Goal: Transaction & Acquisition: Purchase product/service

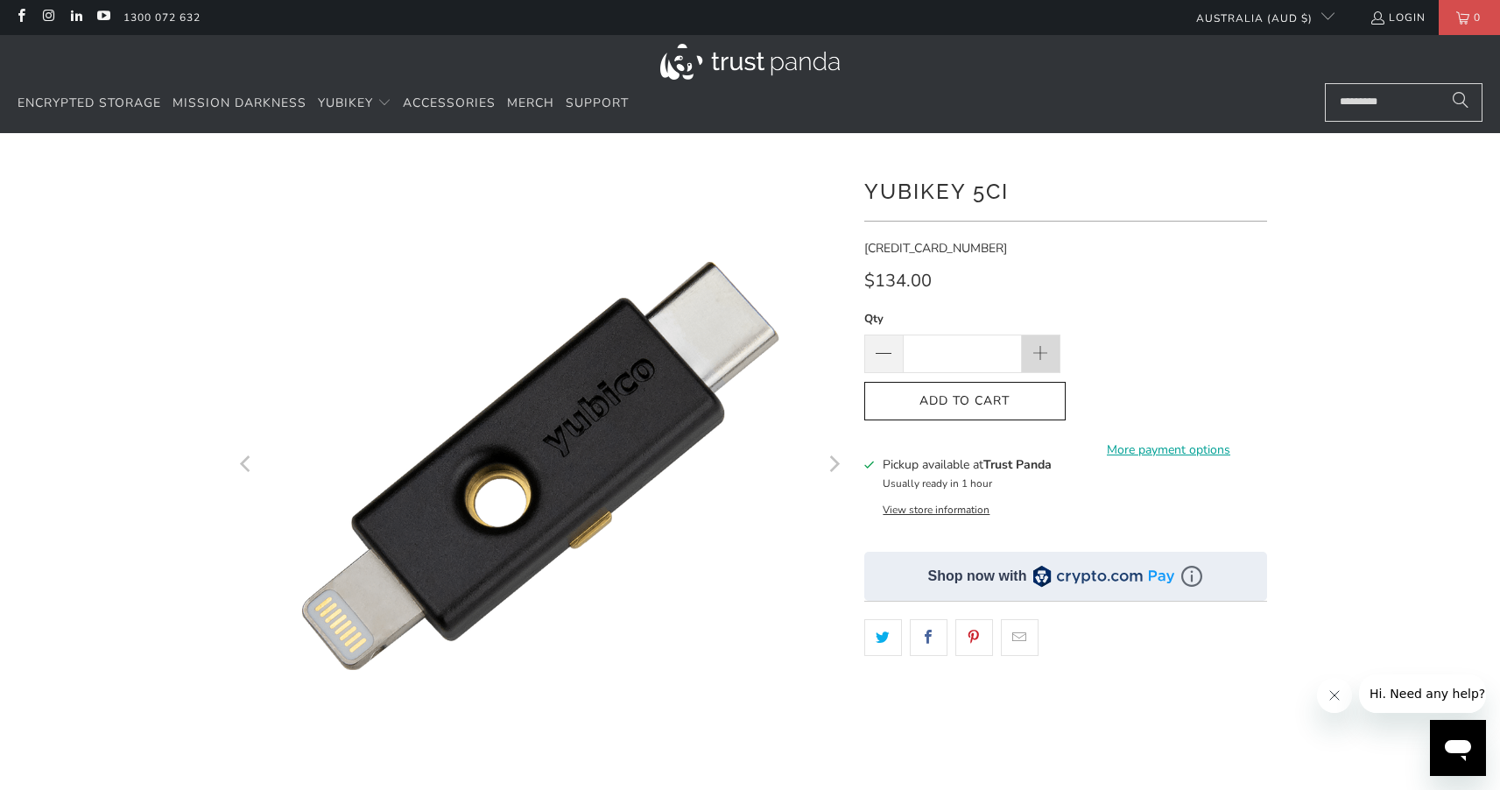
click at [1022, 360] on span at bounding box center [1041, 353] width 39 height 39
type input "*"
click at [1018, 413] on button "Add to Cart" at bounding box center [964, 401] width 201 height 39
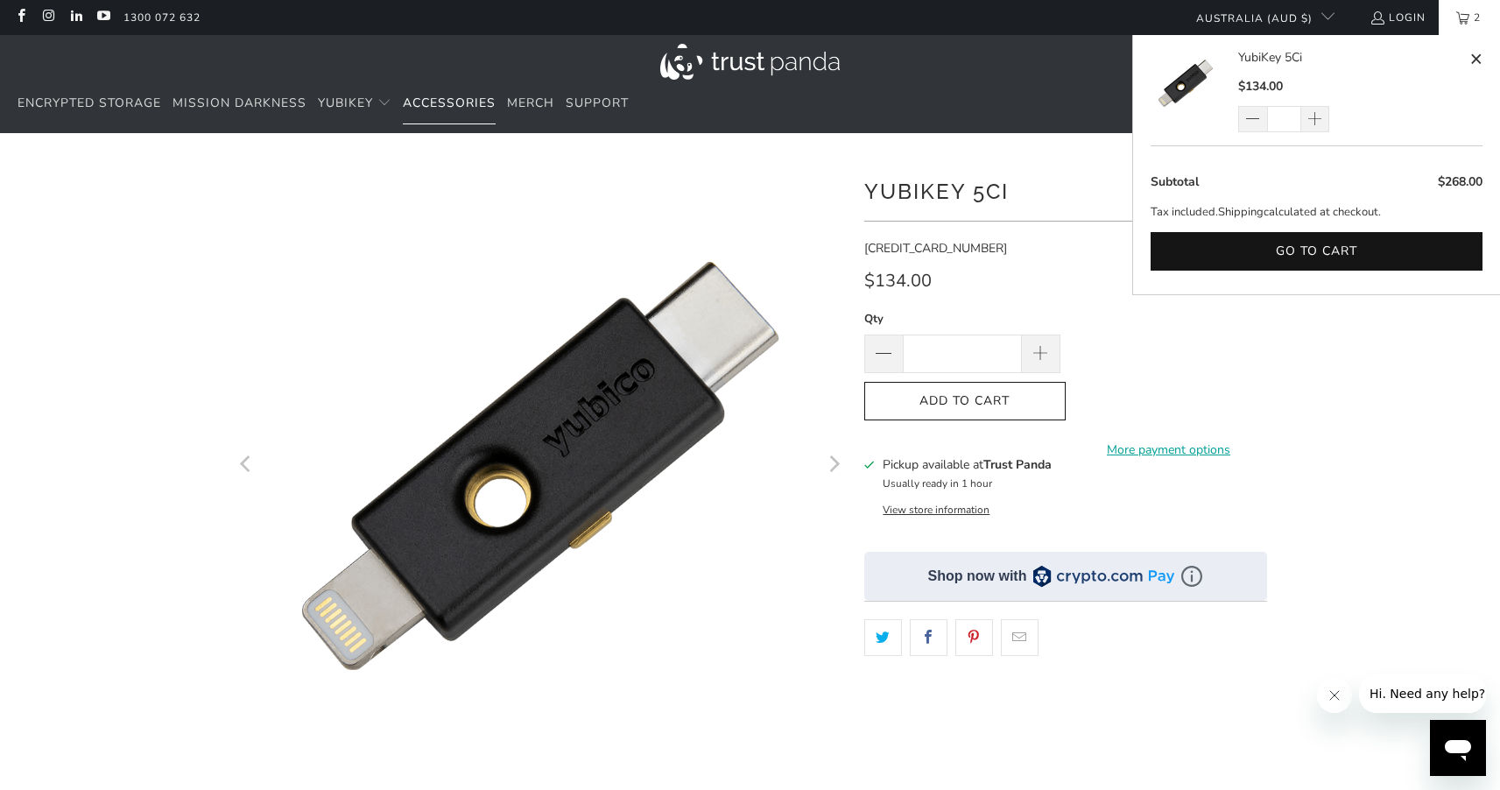
click at [435, 110] on span "Accessories" at bounding box center [449, 103] width 93 height 17
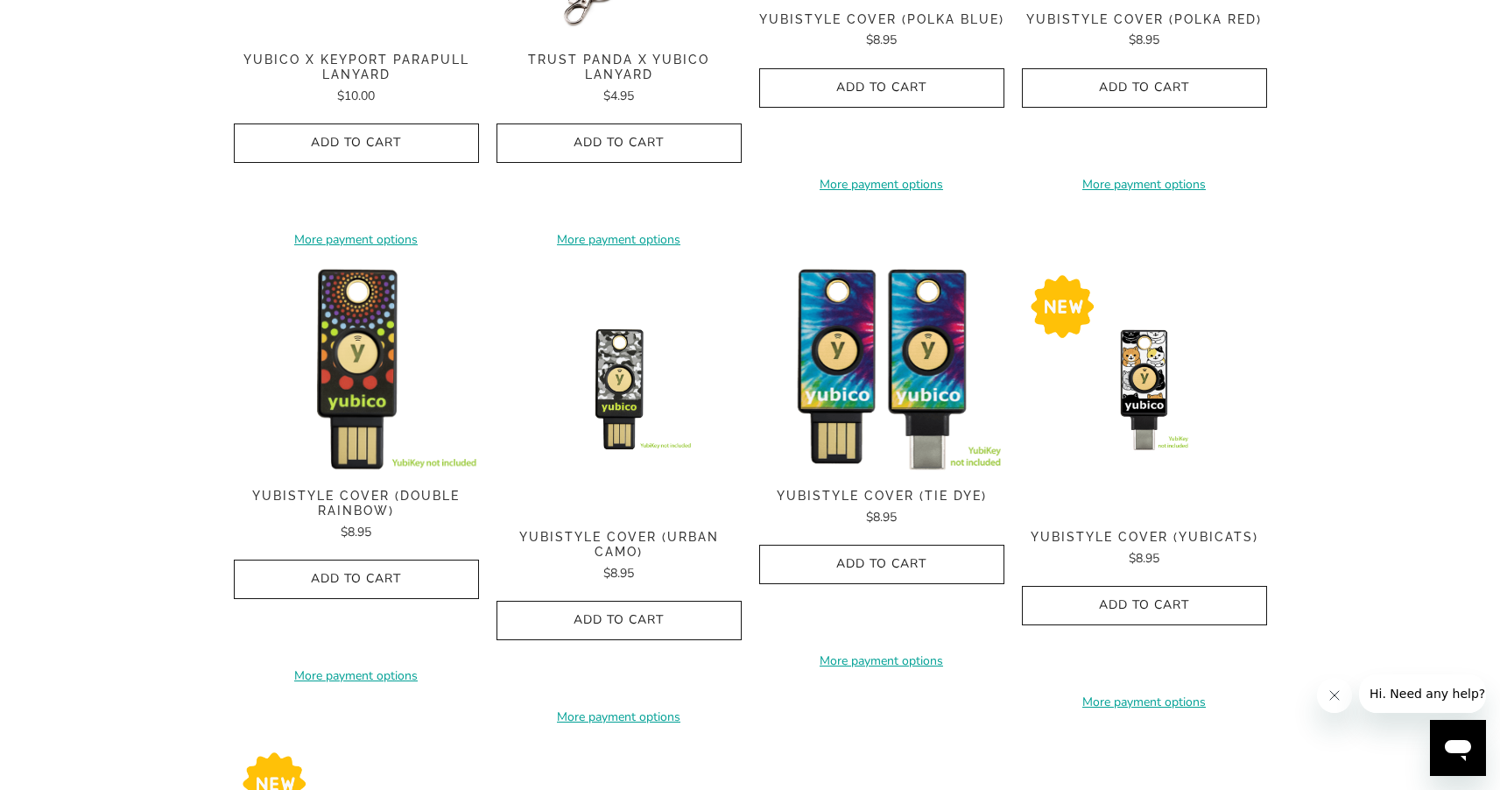
scroll to position [594, 0]
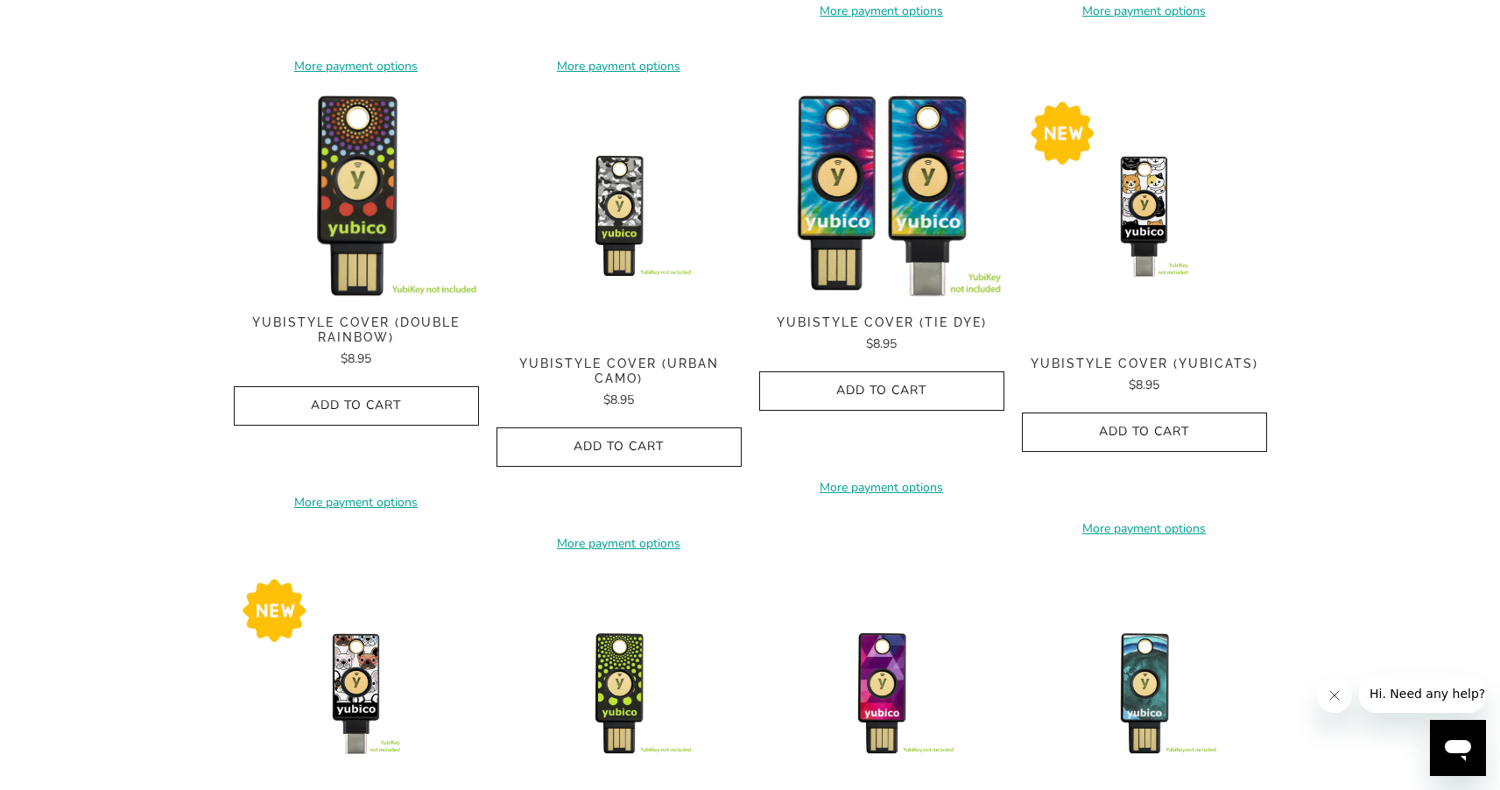
click at [858, 177] on img at bounding box center [881, 196] width 245 height 204
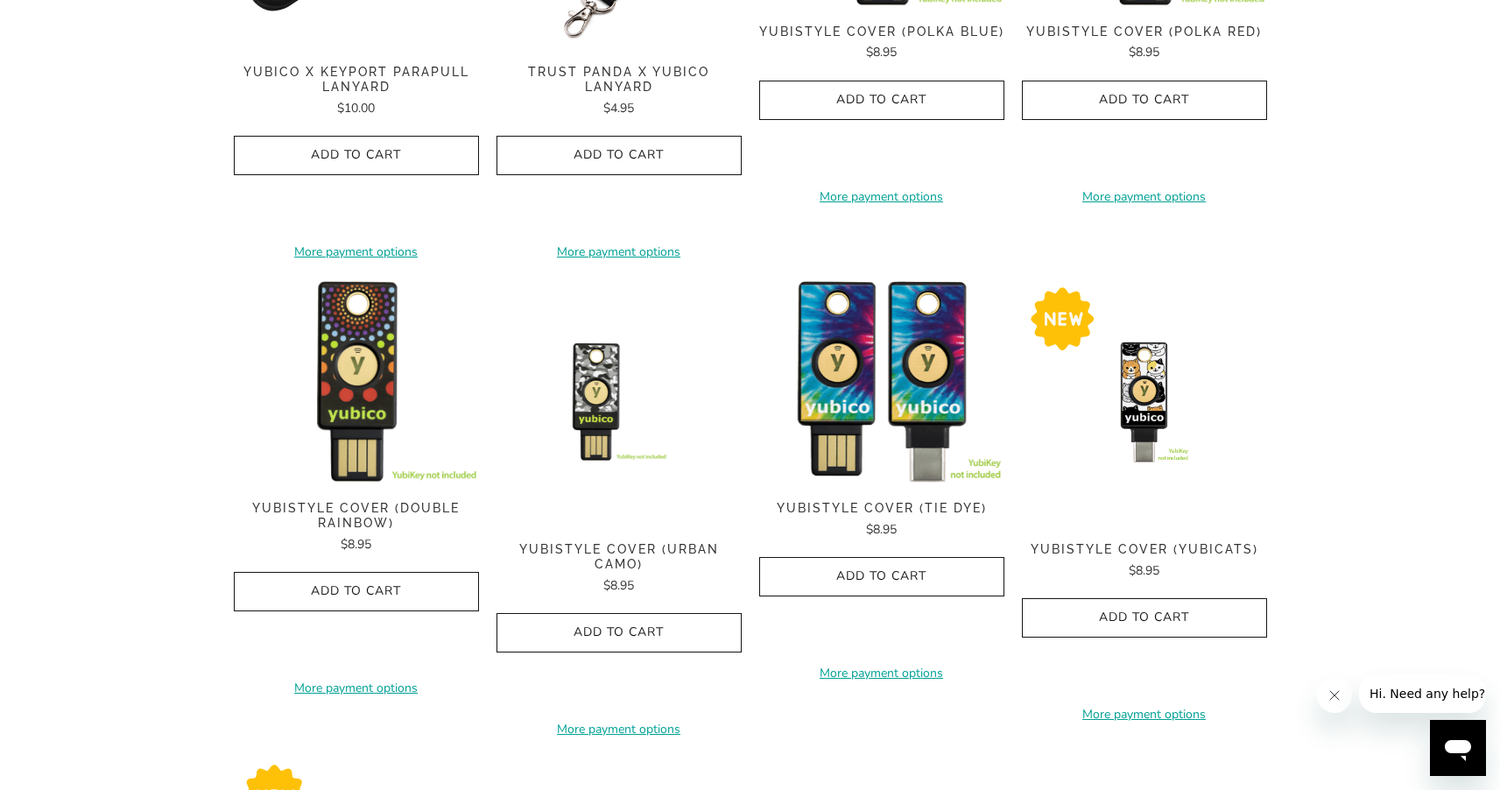
scroll to position [52, 0]
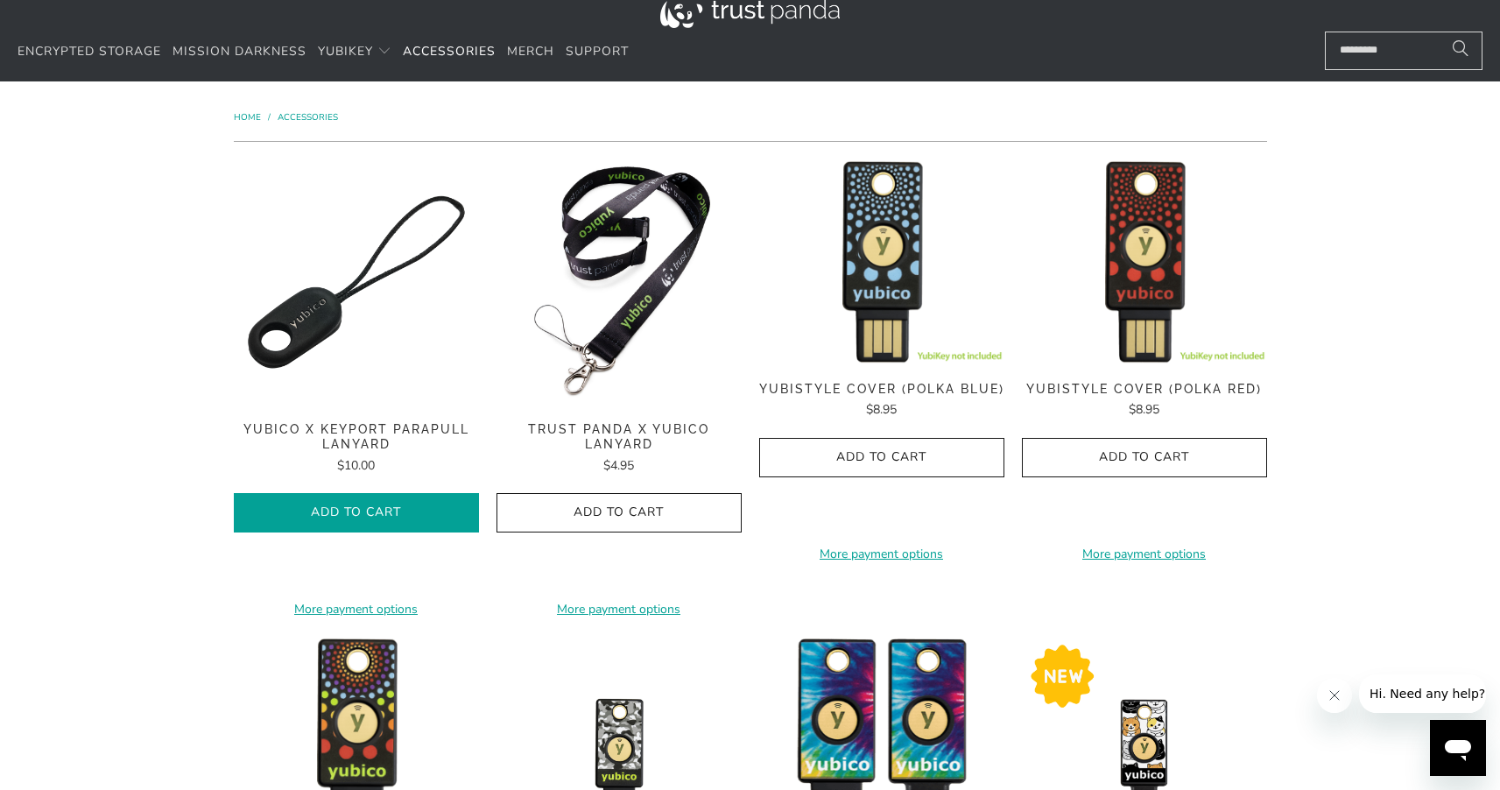
click at [336, 516] on span "Add to Cart" at bounding box center [356, 512] width 208 height 15
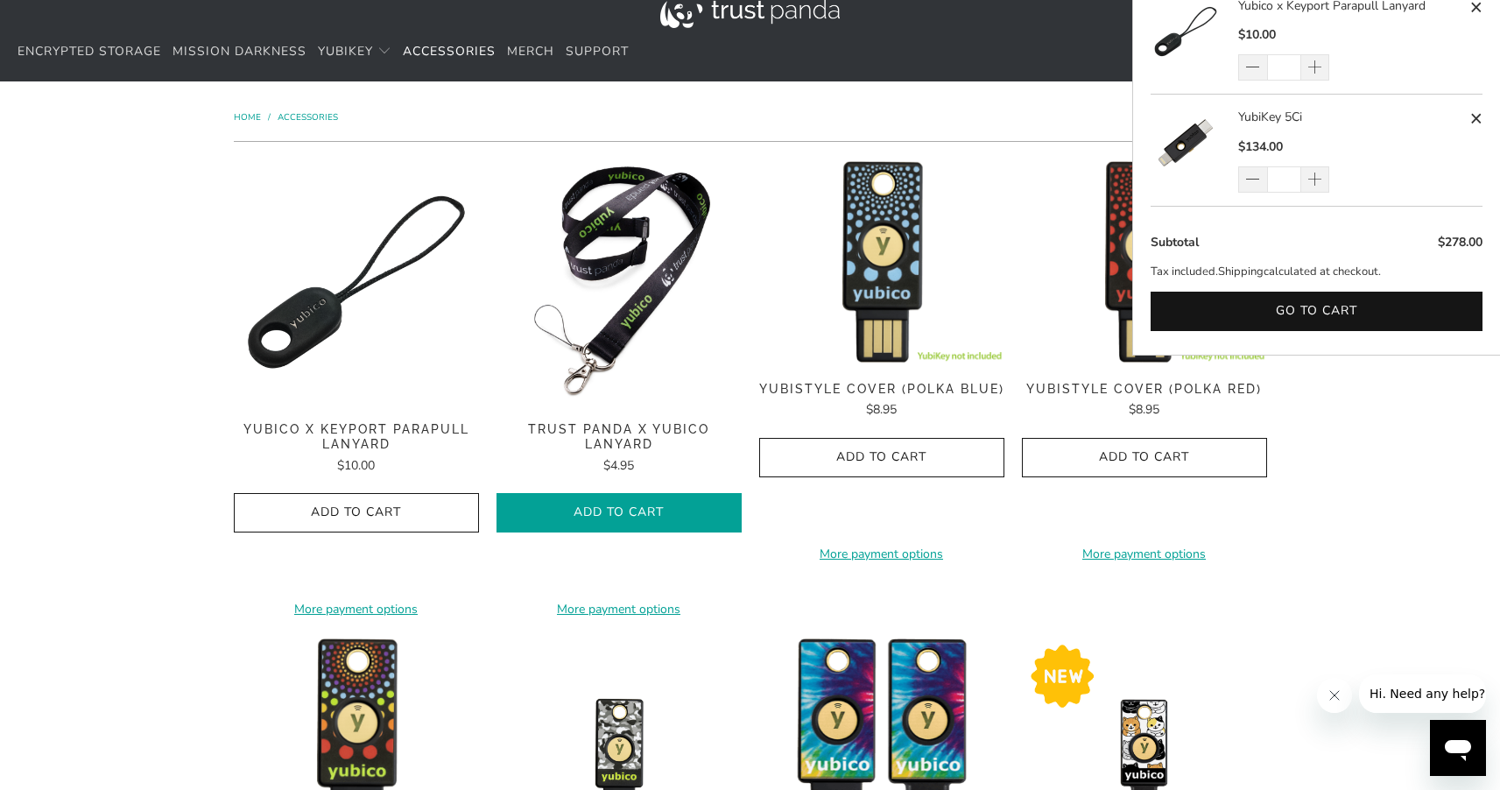
click at [588, 522] on button "Add to Cart" at bounding box center [618, 512] width 245 height 39
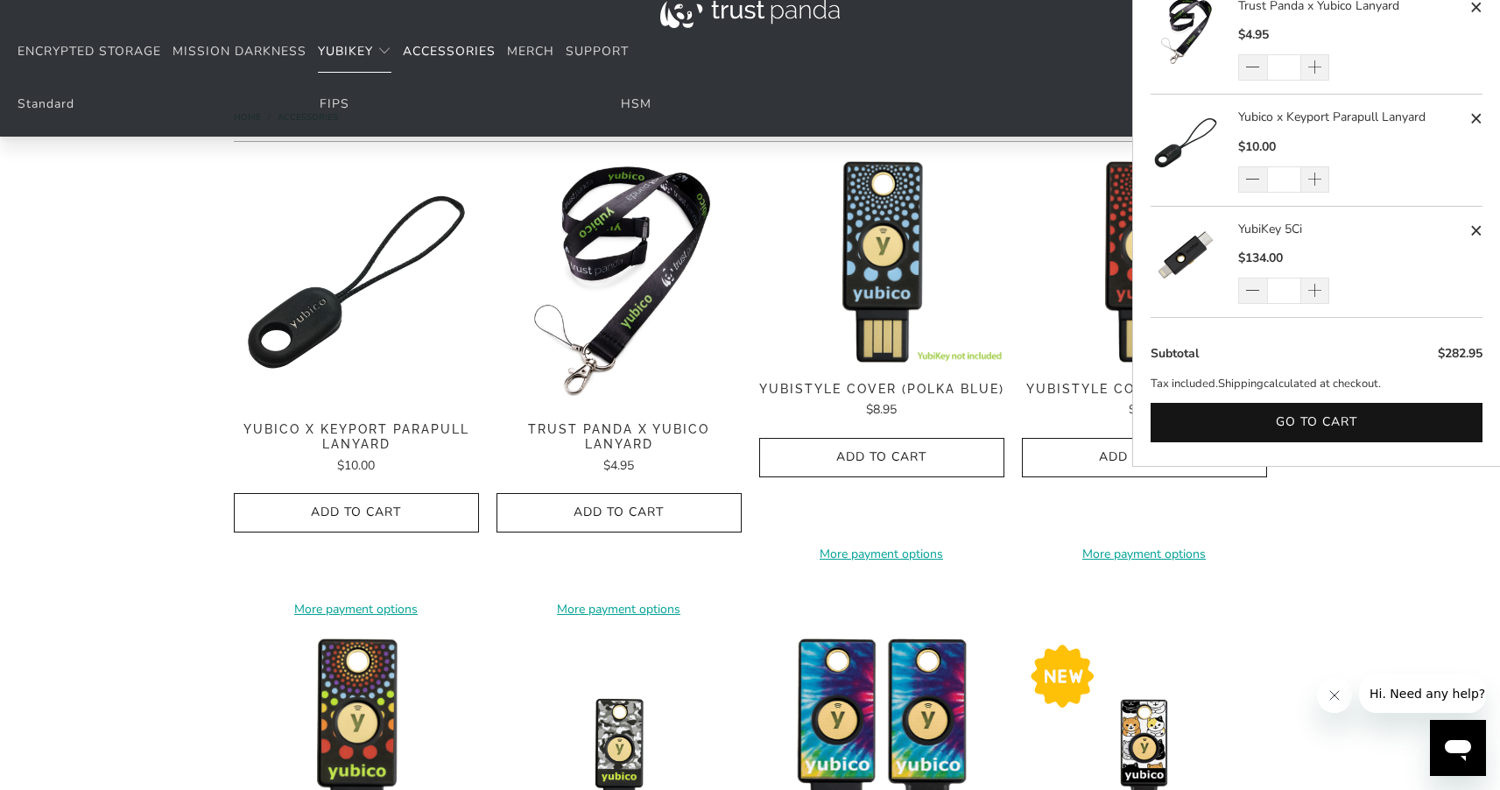
click at [387, 51] on span "Translation missing: en.navigation.header.main_nav" at bounding box center [384, 52] width 14 height 14
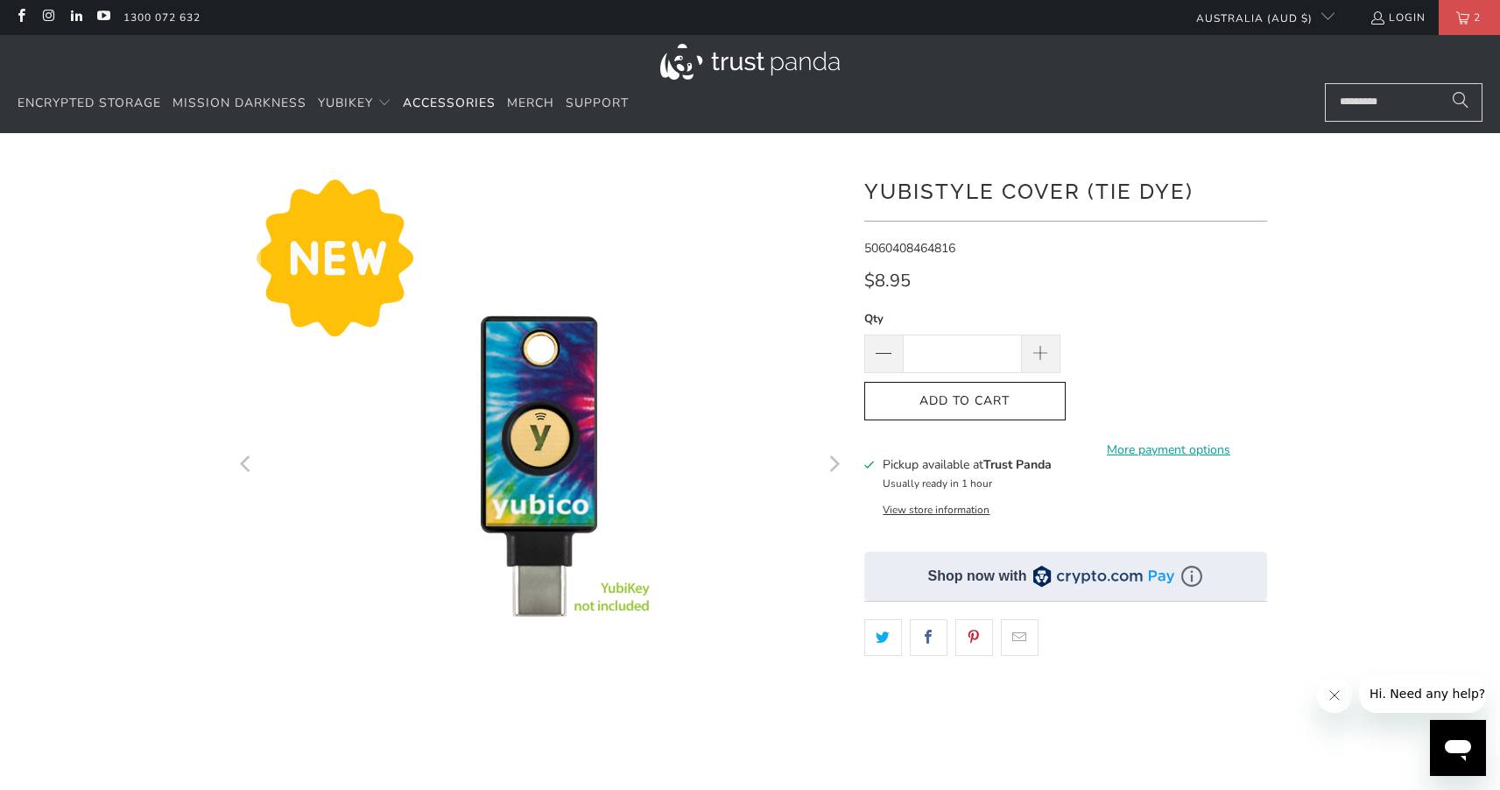
scroll to position [259, 0]
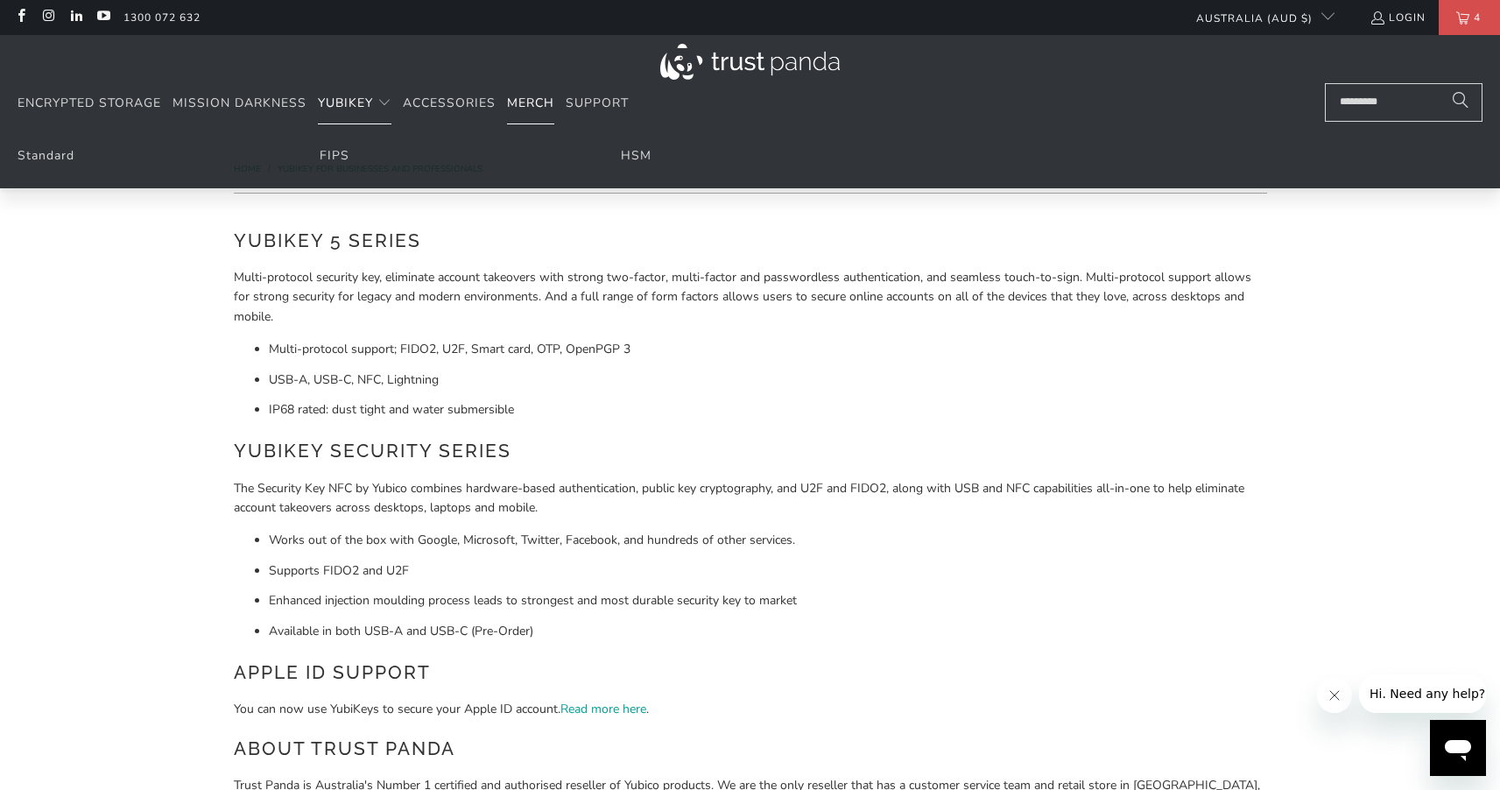
click at [522, 102] on span "Merch" at bounding box center [530, 103] width 47 height 17
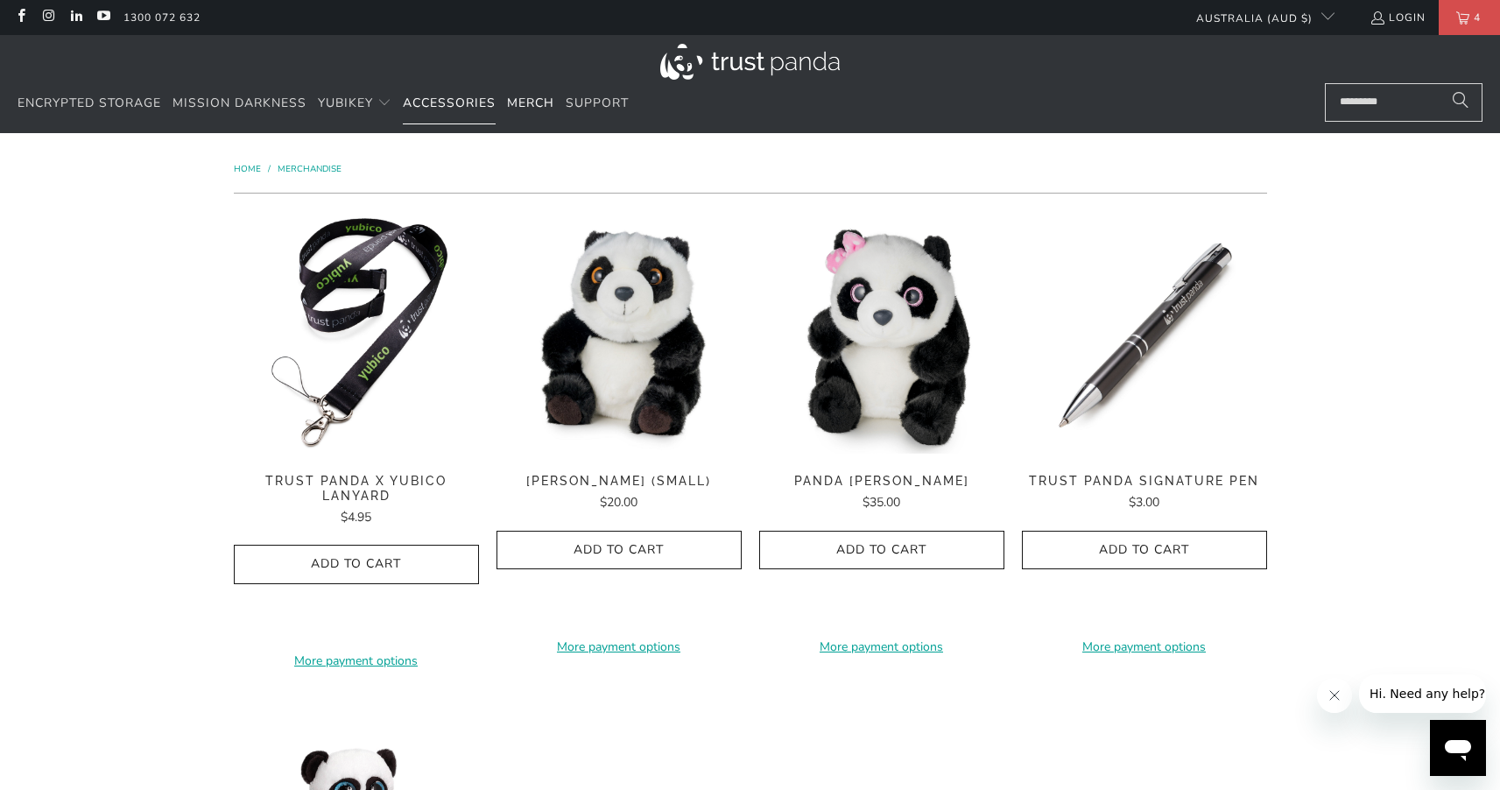
click at [481, 109] on span "Accessories" at bounding box center [449, 103] width 93 height 17
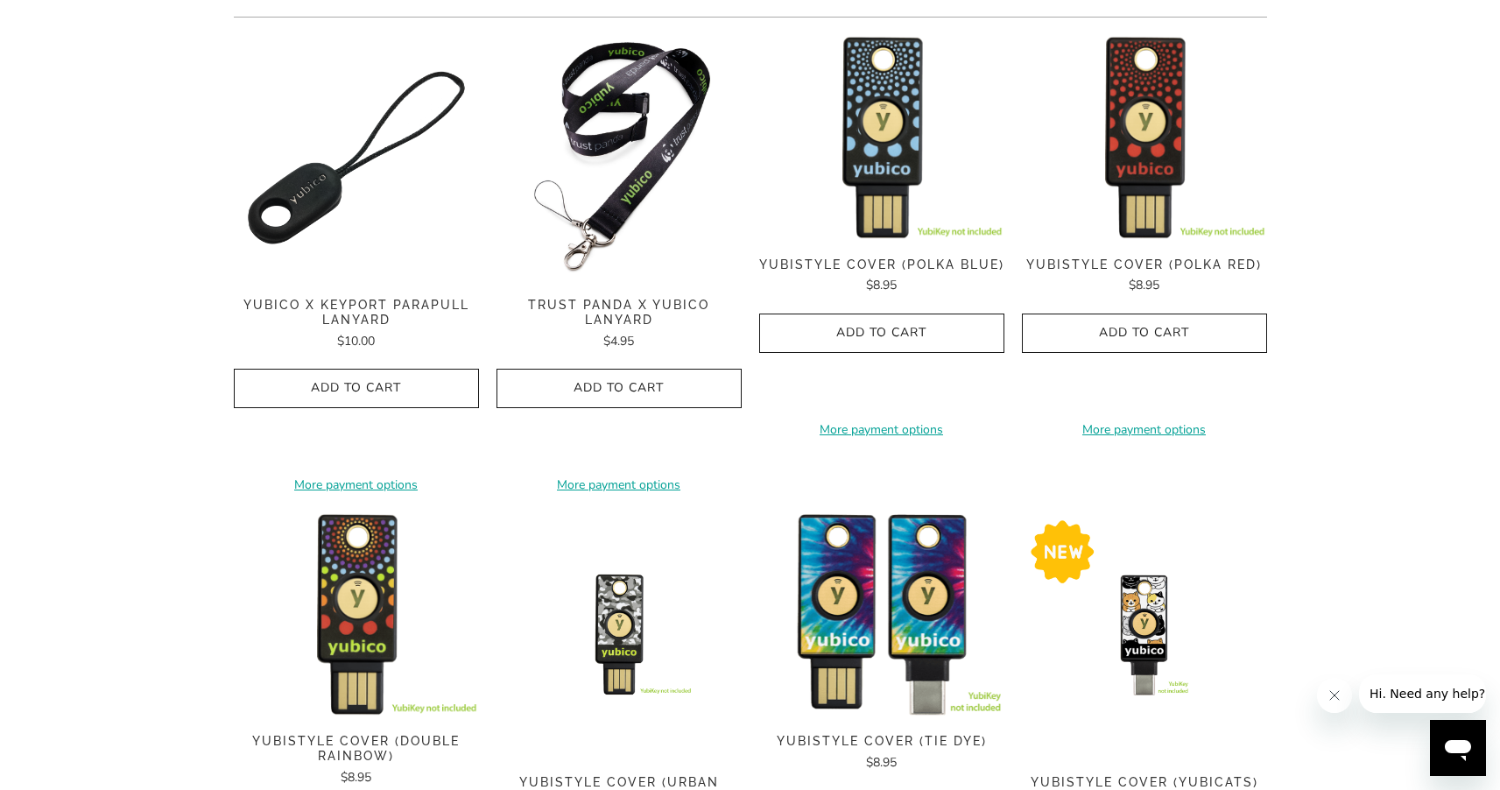
scroll to position [486, 0]
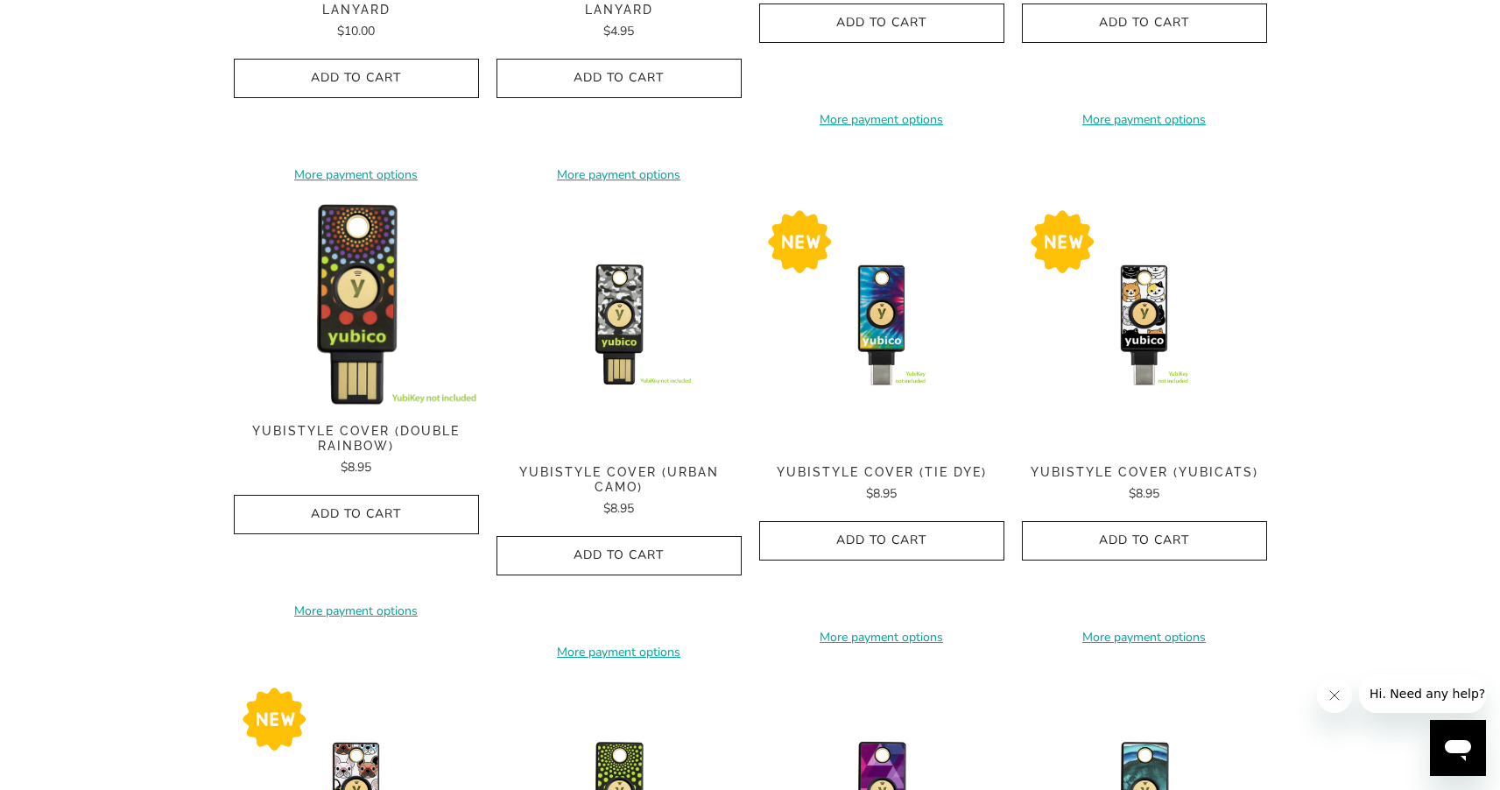
click at [880, 586] on shop-pay-wallet-button at bounding box center [882, 578] width 4 height 17
